Goal: Find specific fact: Find specific fact

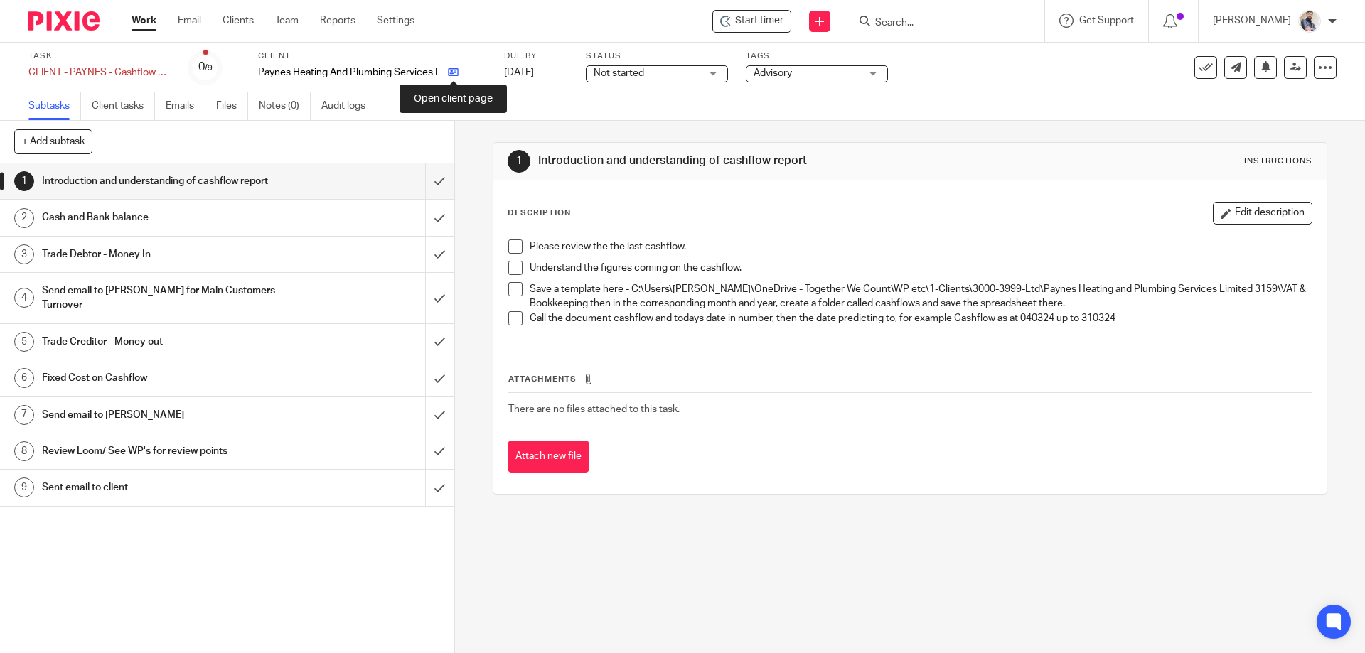
click at [448, 68] on icon at bounding box center [453, 72] width 11 height 11
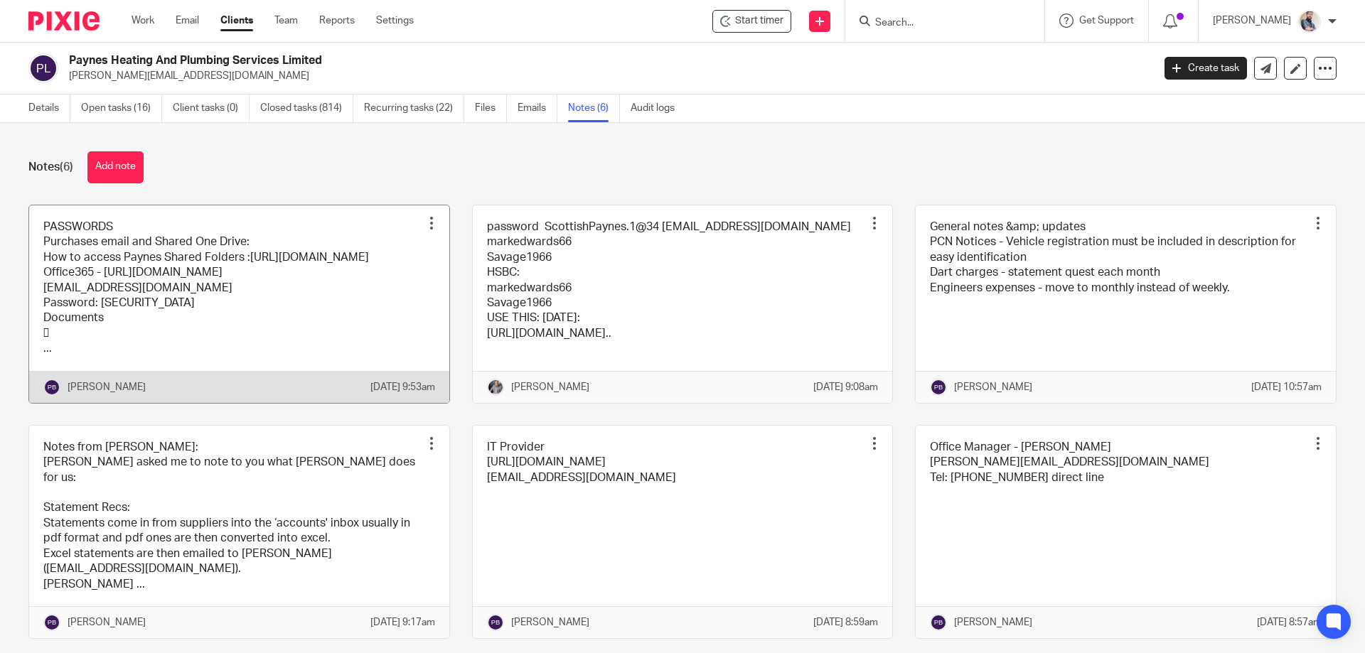
click at [100, 291] on link at bounding box center [239, 304] width 420 height 198
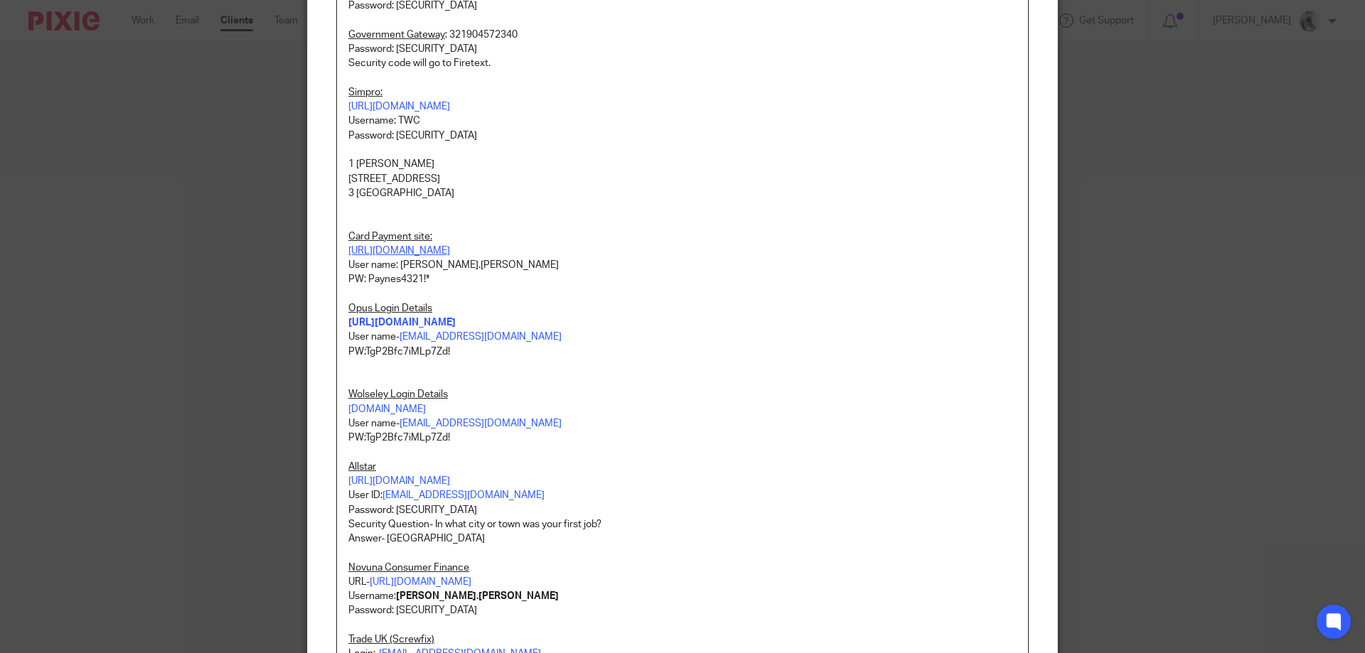
scroll to position [379, 0]
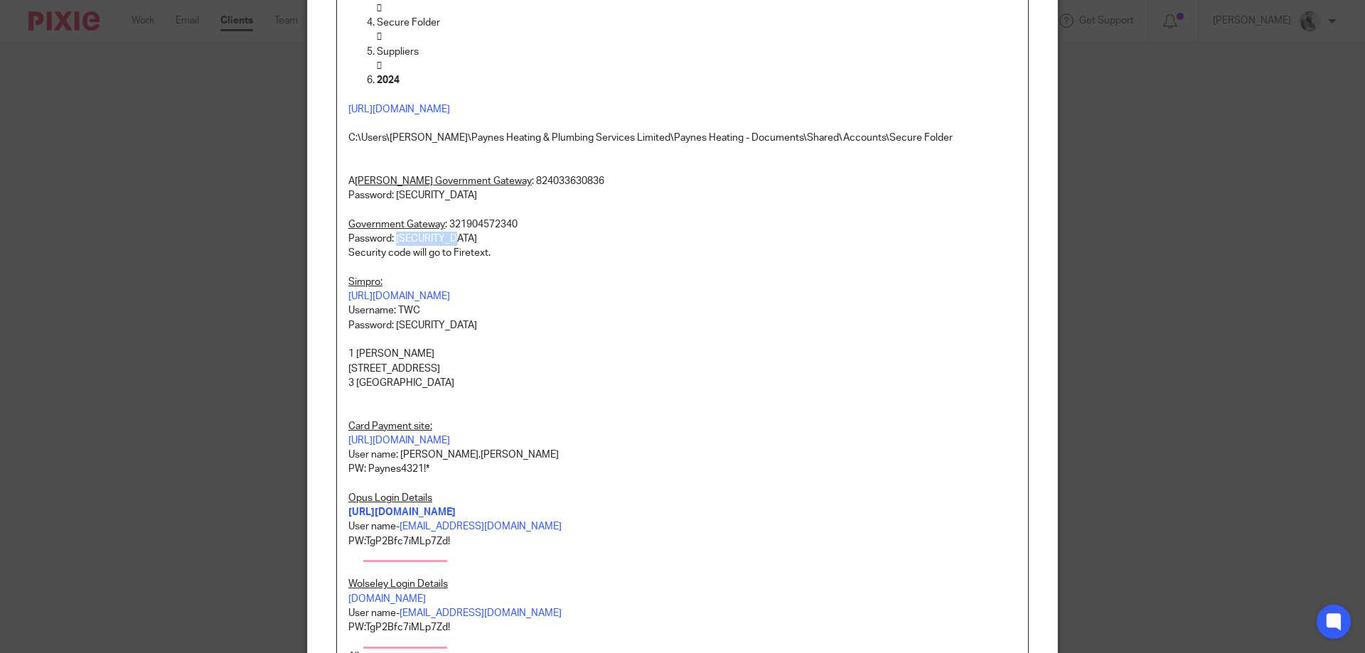
drag, startPoint x: 458, startPoint y: 253, endPoint x: 392, endPoint y: 249, distance: 66.2
click at [392, 246] on p "Password: [SECURITY_DATA]" at bounding box center [682, 239] width 668 height 14
copy p "Paynes1234!"
